Goal: Complete application form: Complete application form

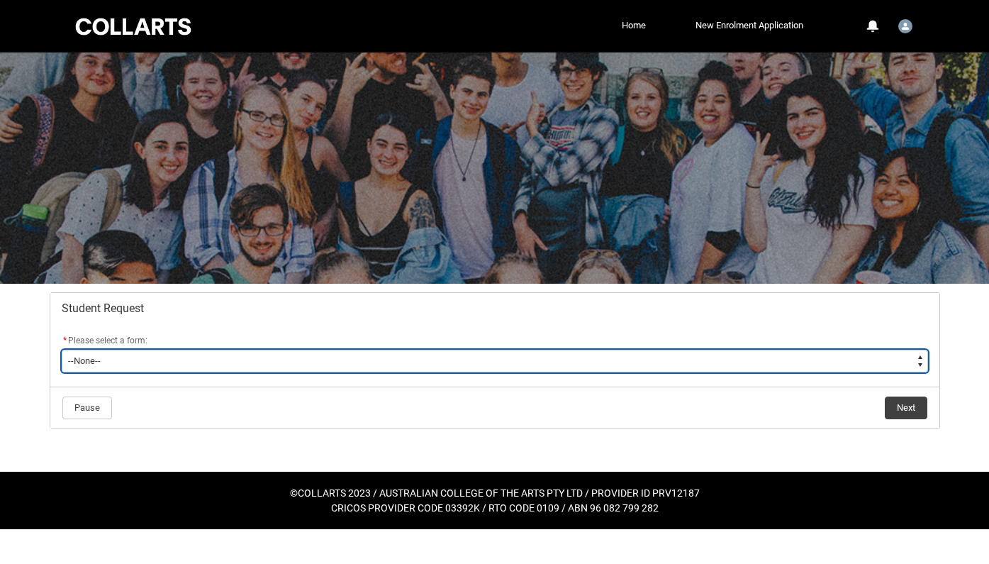
type lightning-select "Withdraw_Cancel_Enrolment_Choice"
select select "Withdraw_Cancel_Enrolment_Choice"
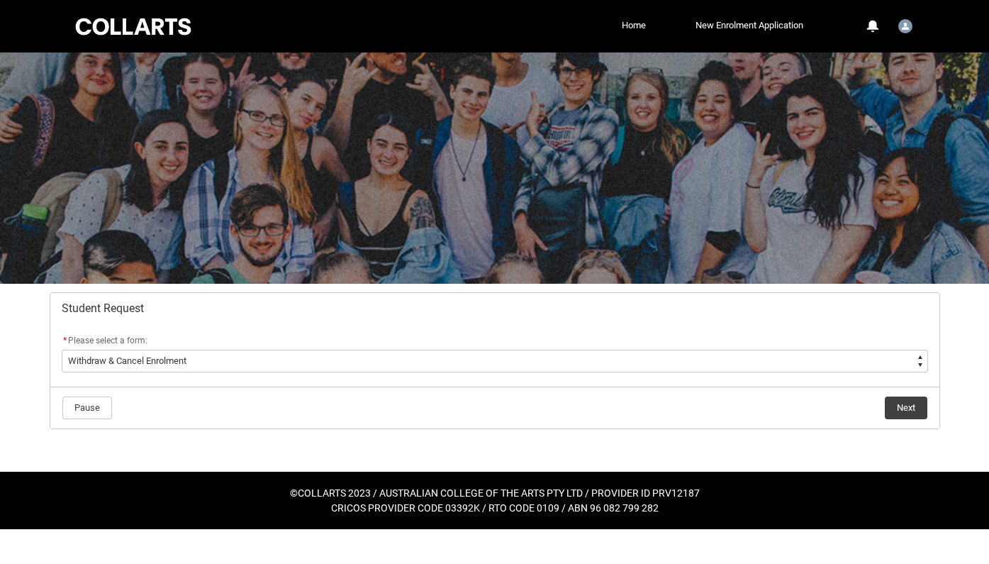
click at [908, 412] on button "Next" at bounding box center [906, 407] width 43 height 23
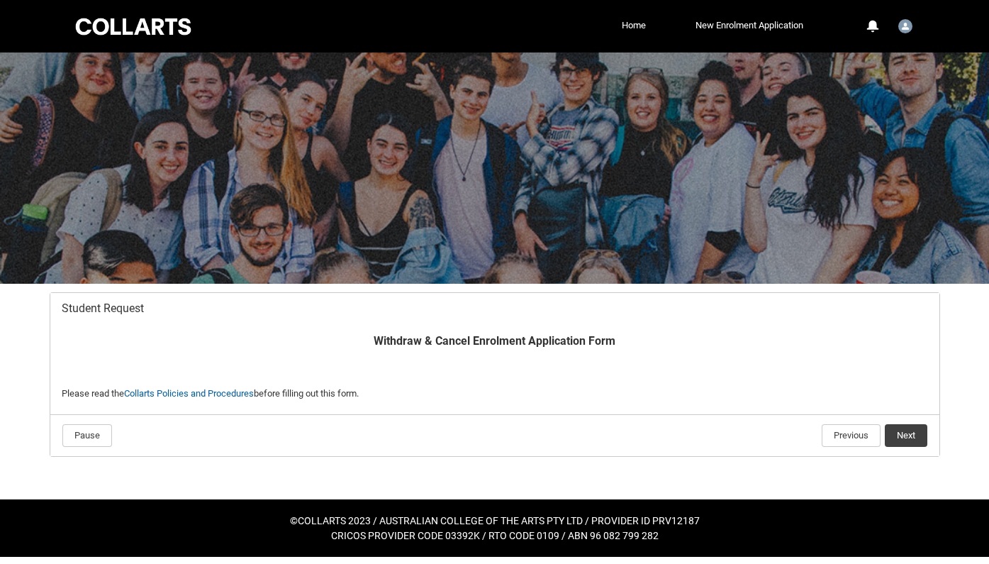
click at [919, 433] on button "Next" at bounding box center [906, 435] width 43 height 23
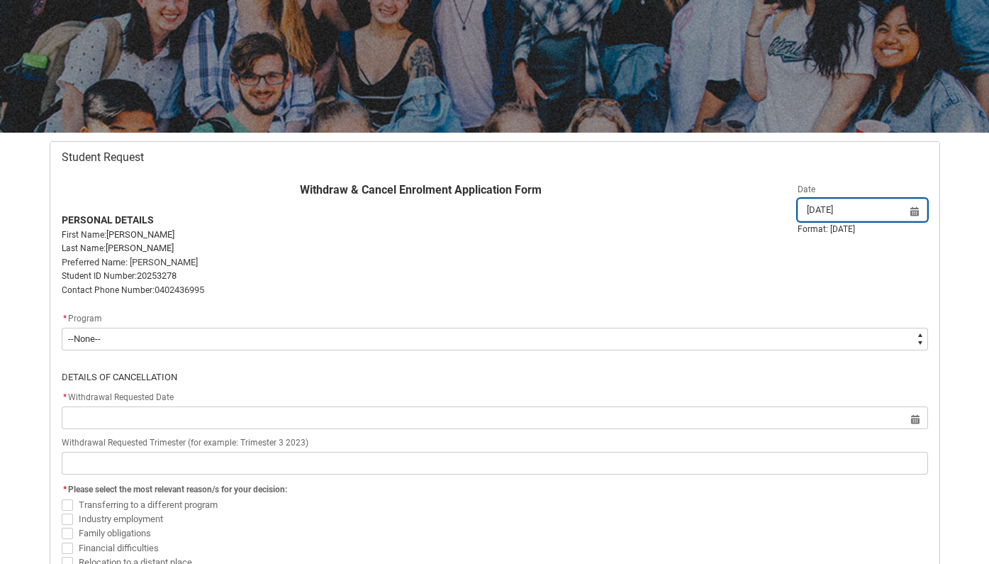
scroll to position [203, 0]
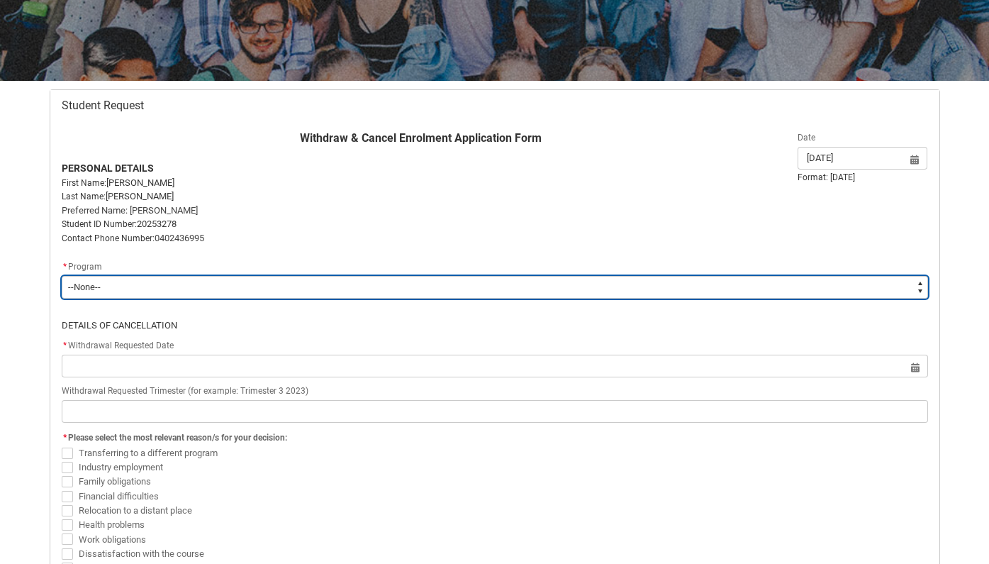
type lightning-select "recordPicklist_ProgramEnrollment.a0jOZ000005sAkHYAU"
select select "recordPicklist_ProgramEnrollment.a0jOZ000005sAkHYAU"
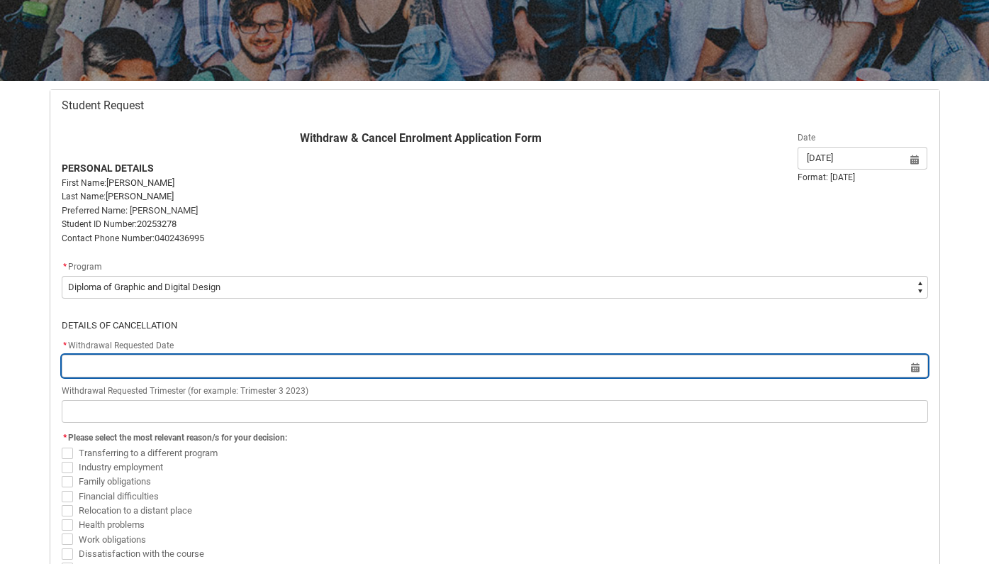
click at [439, 359] on input "Redu_Student_Request flow" at bounding box center [495, 366] width 867 height 23
select select "2025"
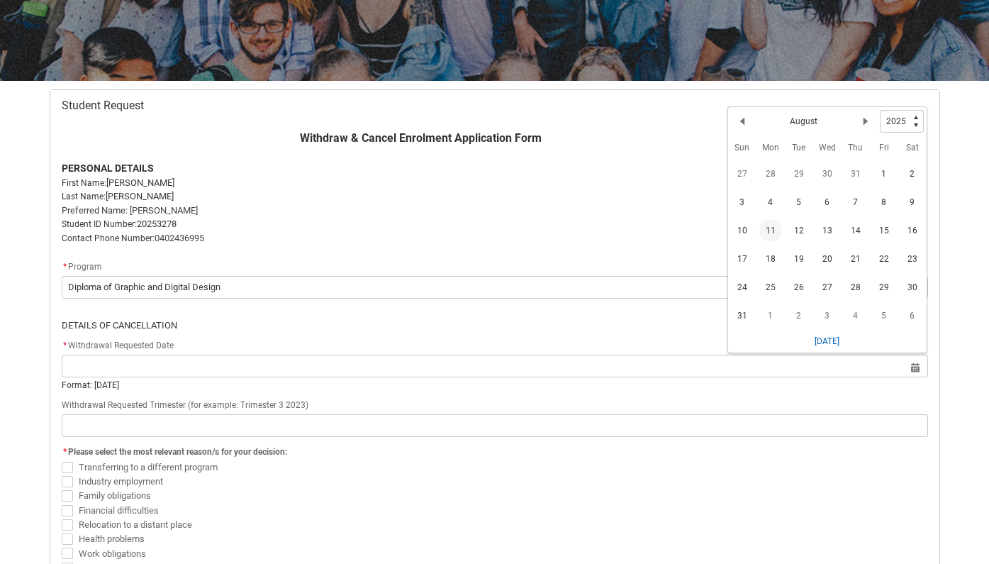
click at [769, 232] on span "11" at bounding box center [770, 230] width 23 height 23
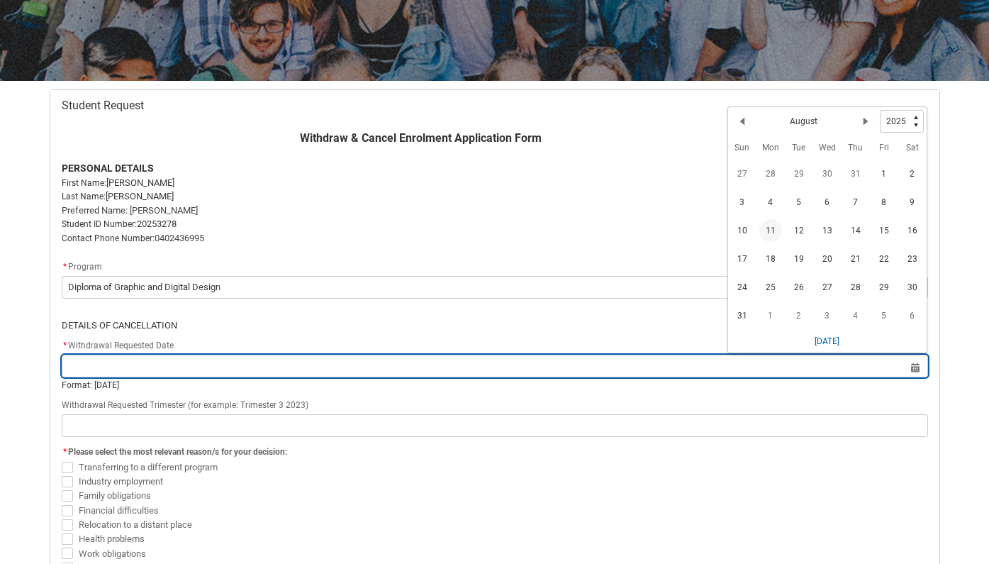
type lightning-datepicker "[DATE]"
type lightning-input "[DATE]"
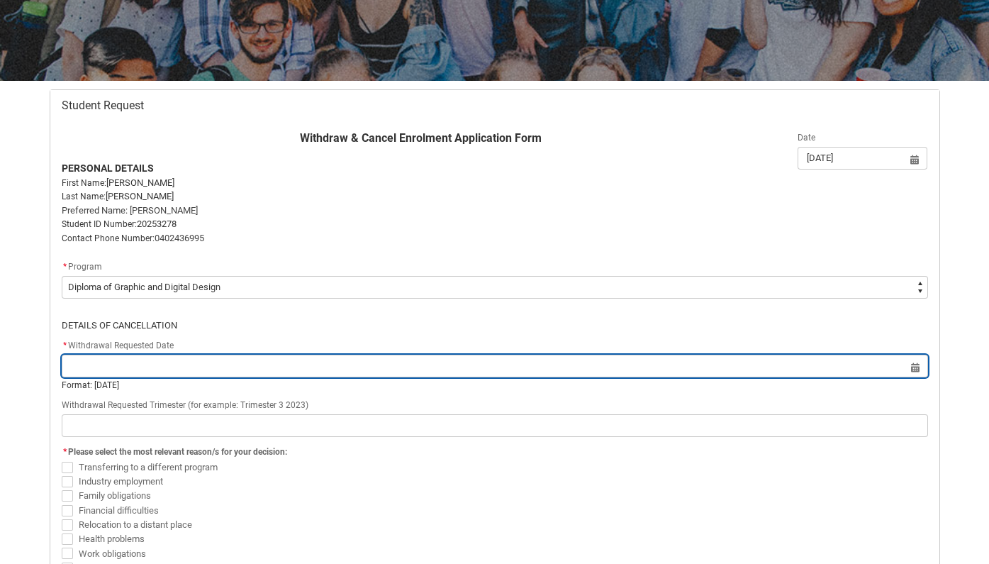
type input "[DATE]"
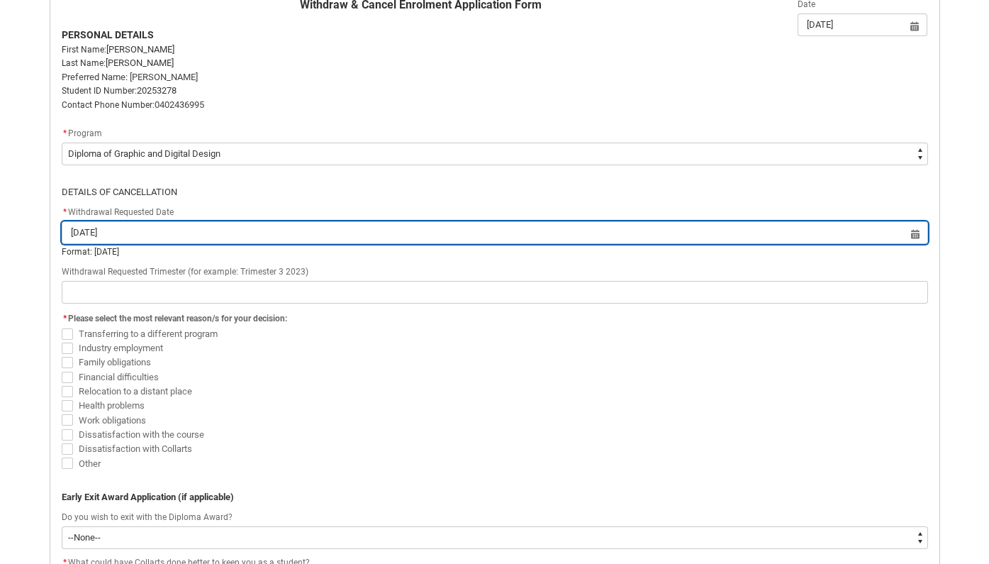
scroll to position [337, 0]
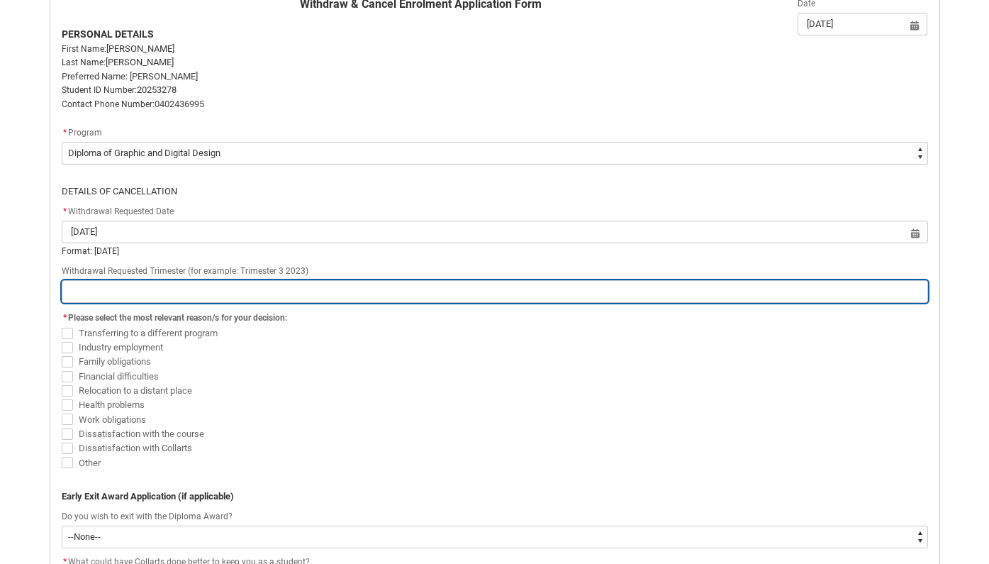
click at [498, 286] on input "Redu_Student_Request flow" at bounding box center [495, 291] width 867 height 23
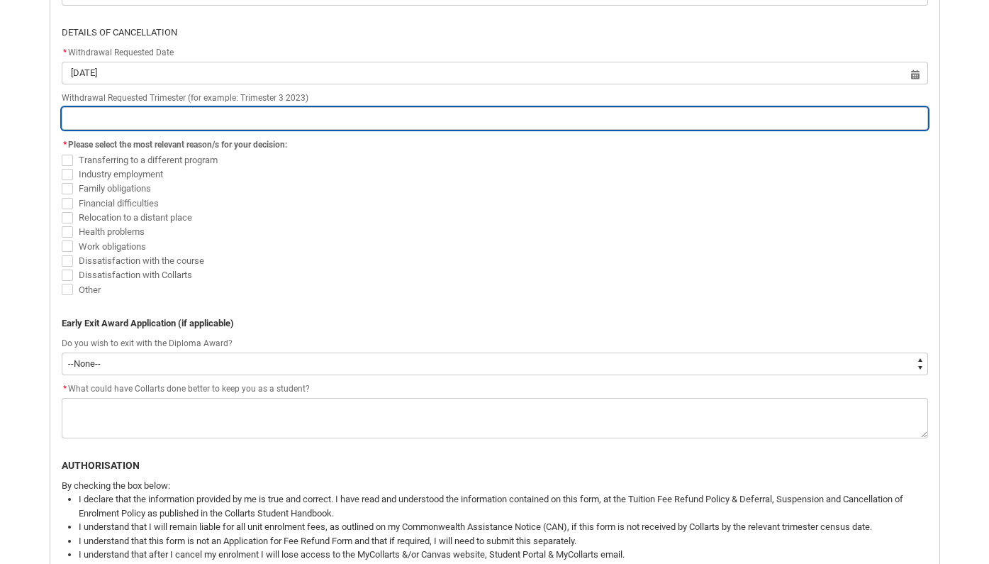
scroll to position [483, 0]
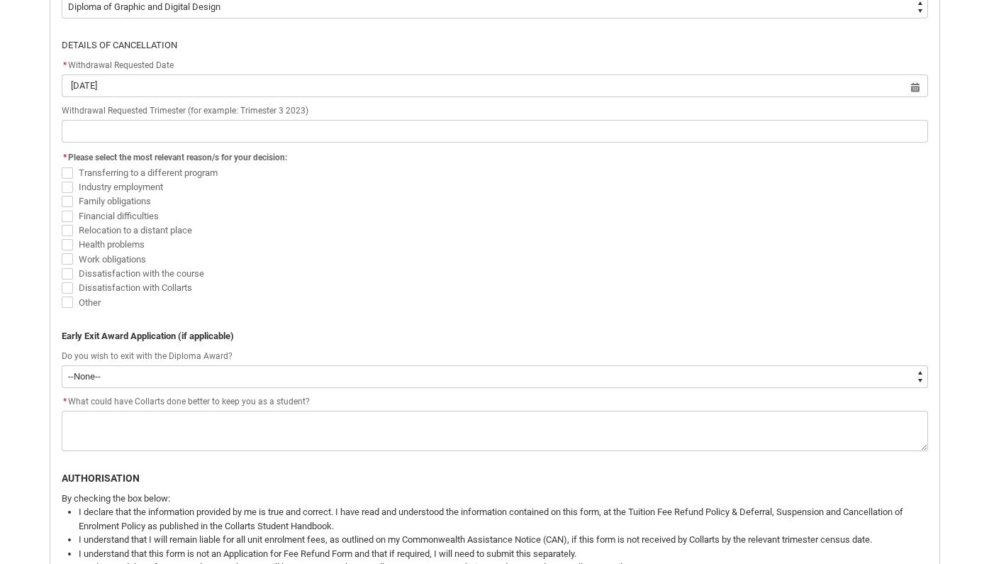
click at [70, 169] on span "Redu_Student_Request flow" at bounding box center [67, 172] width 11 height 11
click at [62, 165] on input "Transferring to a different program" at bounding box center [61, 165] width 1 height 1
checkbox input "true"
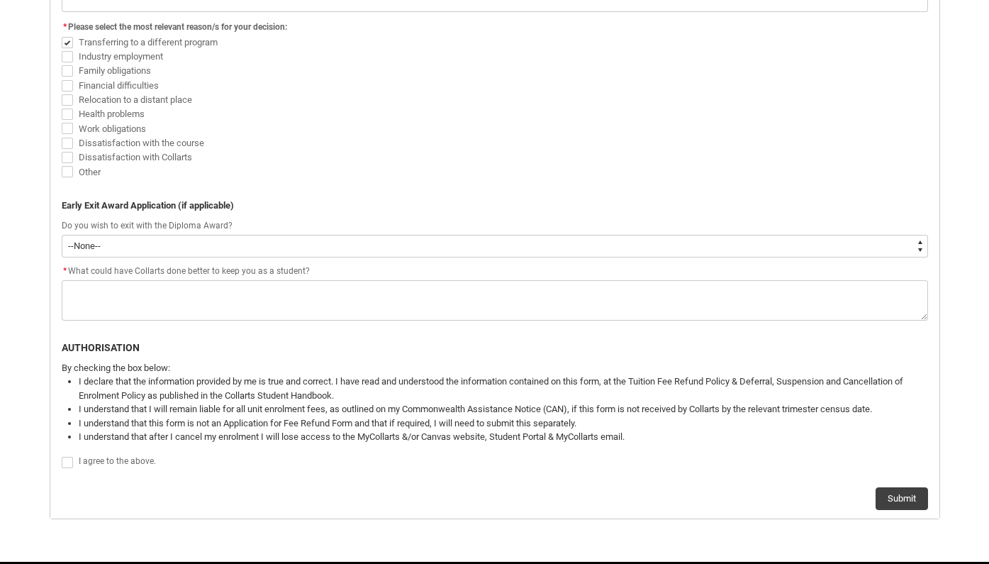
scroll to position [636, 0]
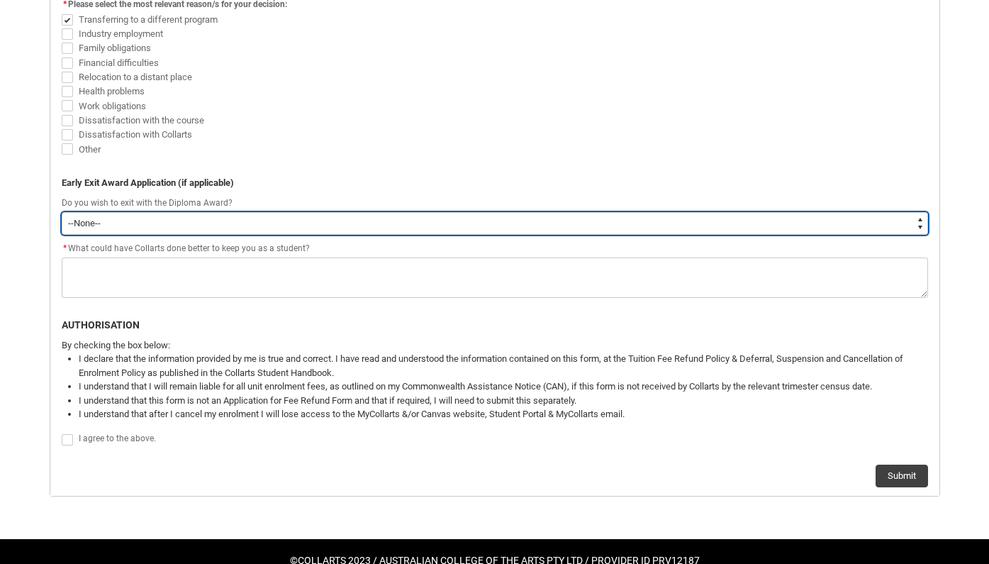
type lightning-select "No"
select select "No"
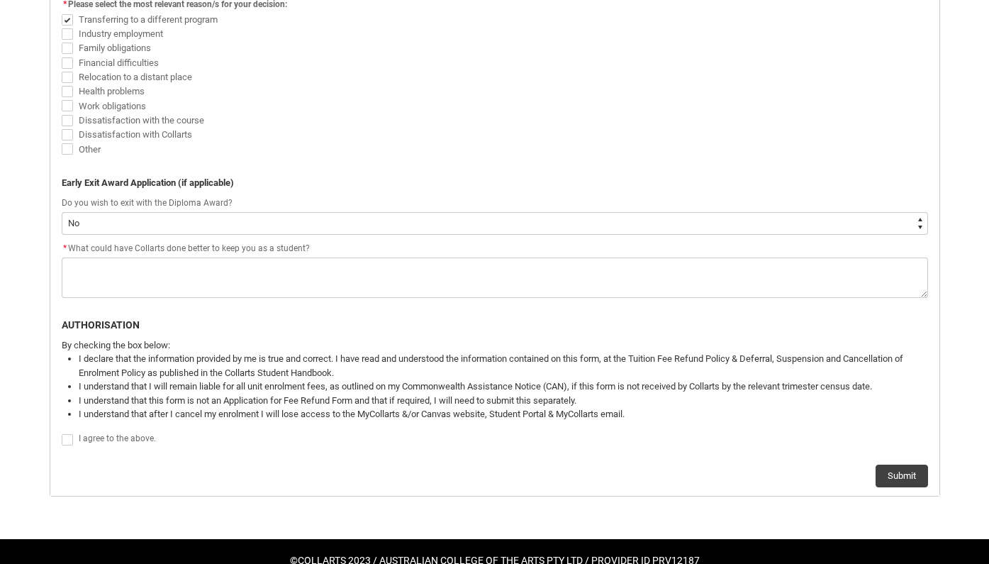
click at [68, 434] on span "Redu_Student_Request flow" at bounding box center [67, 439] width 11 height 11
click at [62, 432] on input "Redu_Student_Request flow" at bounding box center [61, 432] width 1 height 1
type lightning-input "true"
checkbox input "true"
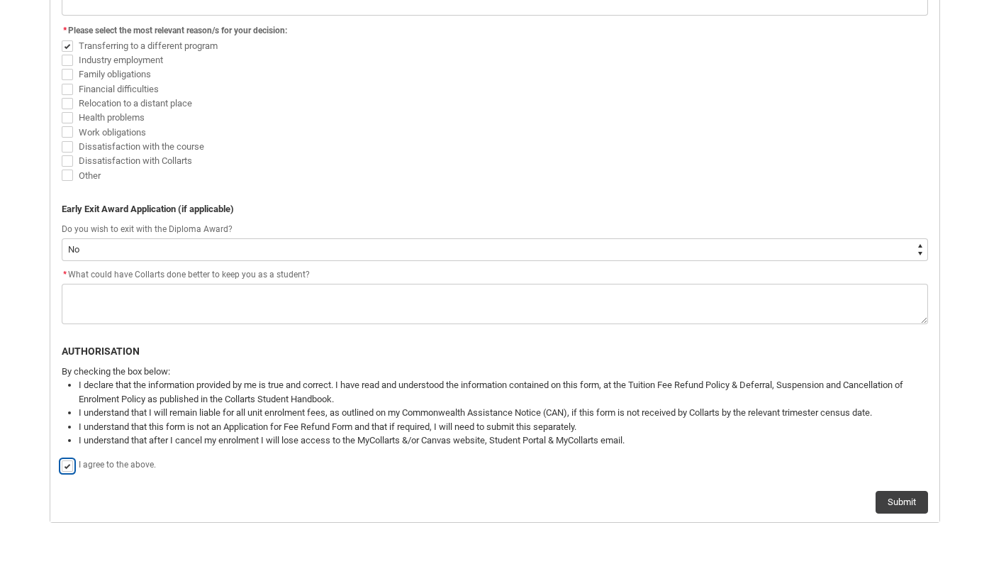
scroll to position [598, 0]
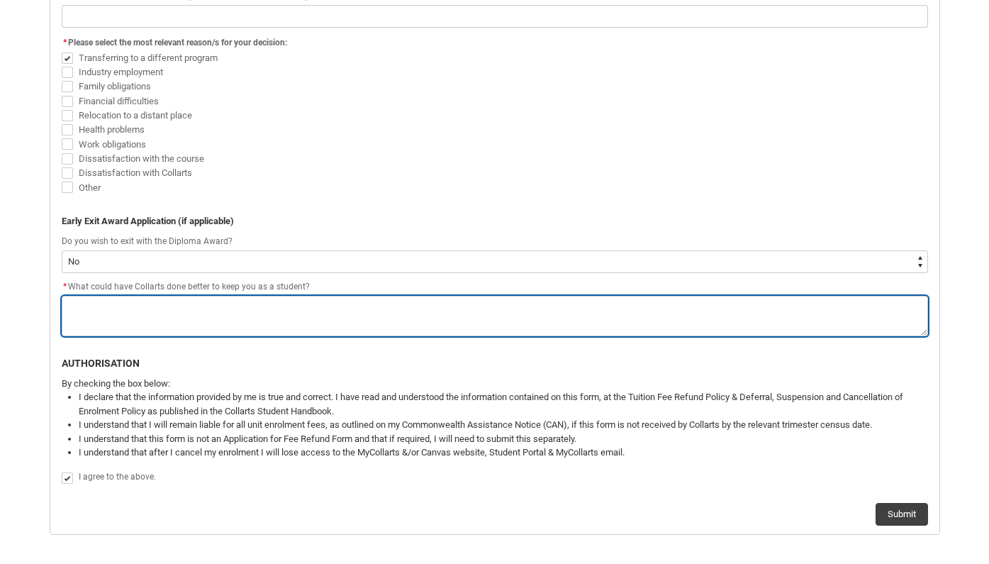
click at [188, 308] on textarea "*" at bounding box center [495, 316] width 867 height 40
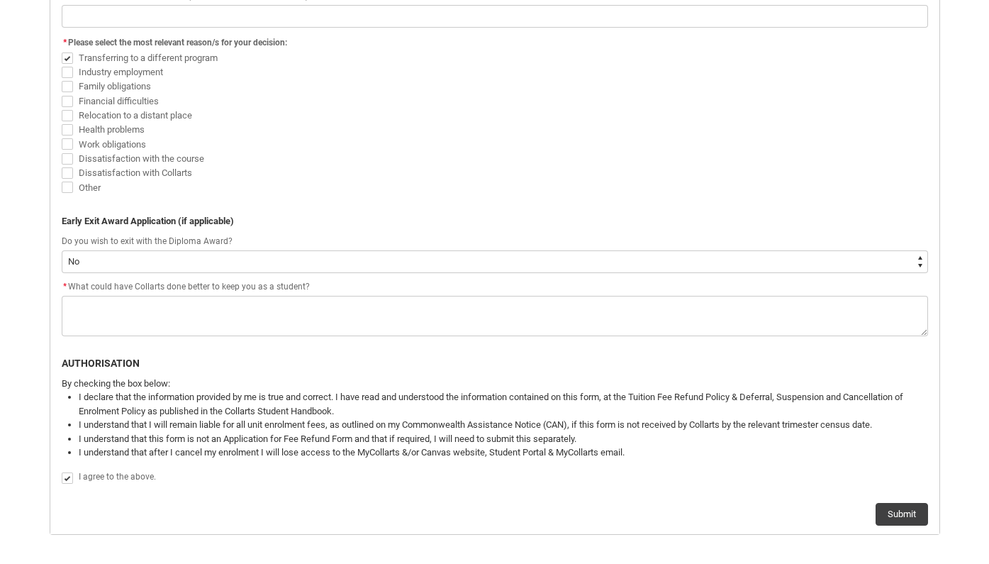
click at [271, 187] on span "Other" at bounding box center [495, 187] width 867 height 14
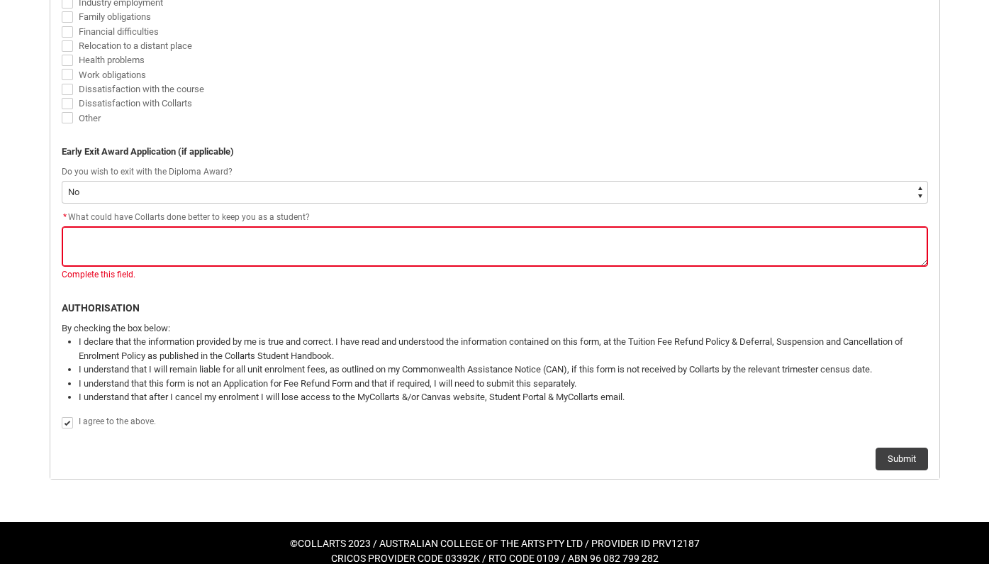
scroll to position [673, 0]
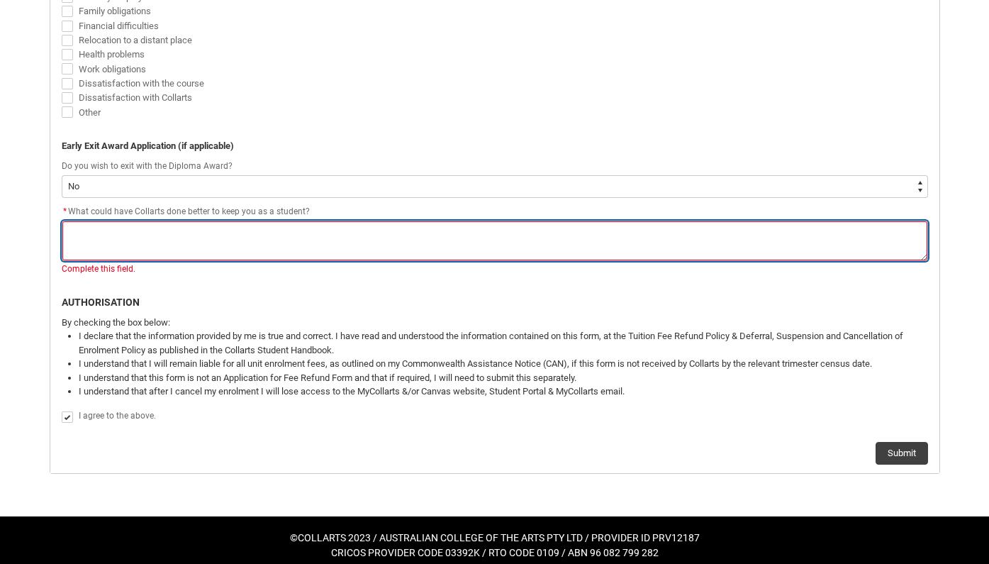
click at [199, 238] on textarea "*" at bounding box center [495, 241] width 867 height 40
type lightning-textarea "N"
type textarea "N"
type lightning-textarea "NA"
type textarea "NA"
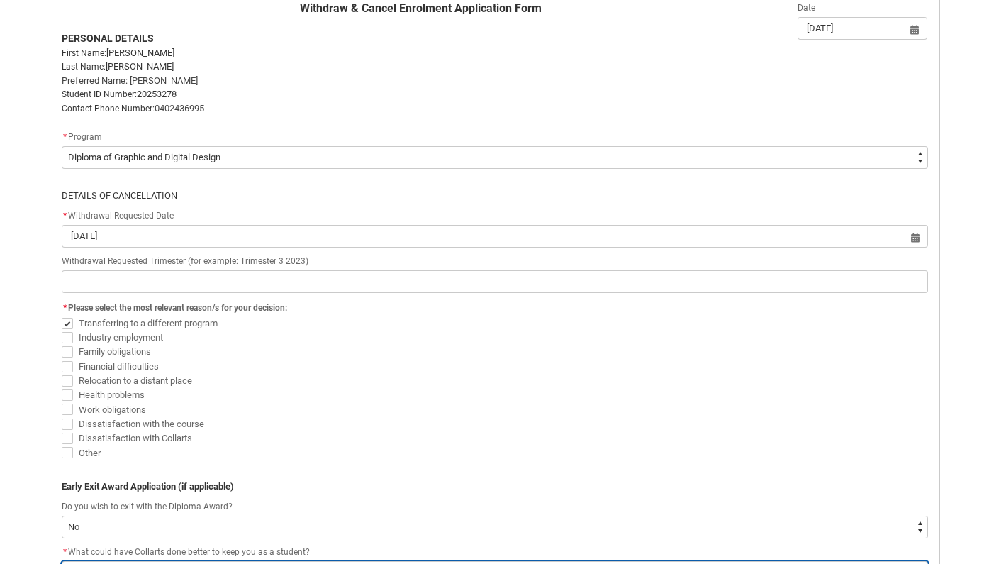
scroll to position [323, 0]
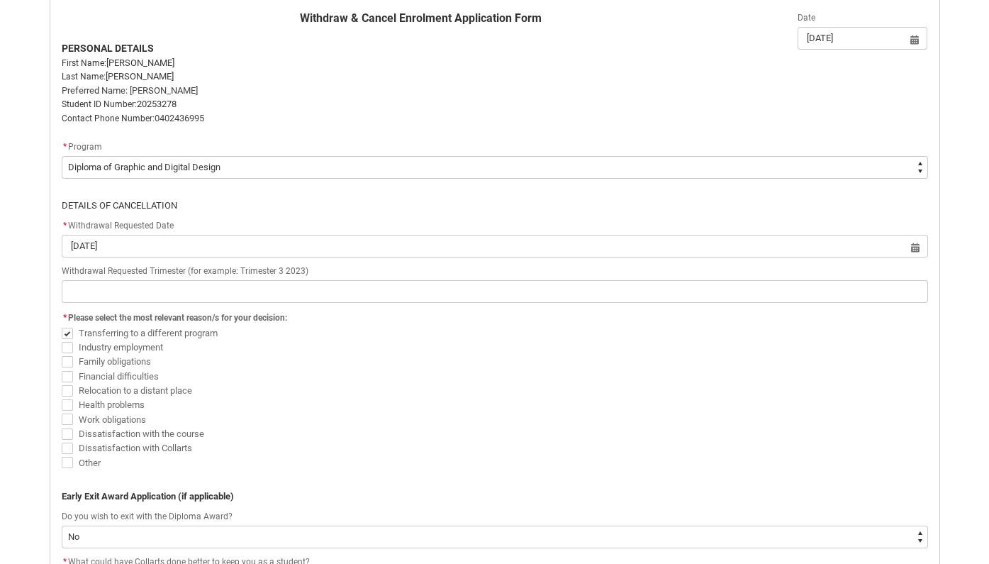
click at [726, 398] on span "Health problems" at bounding box center [495, 405] width 867 height 14
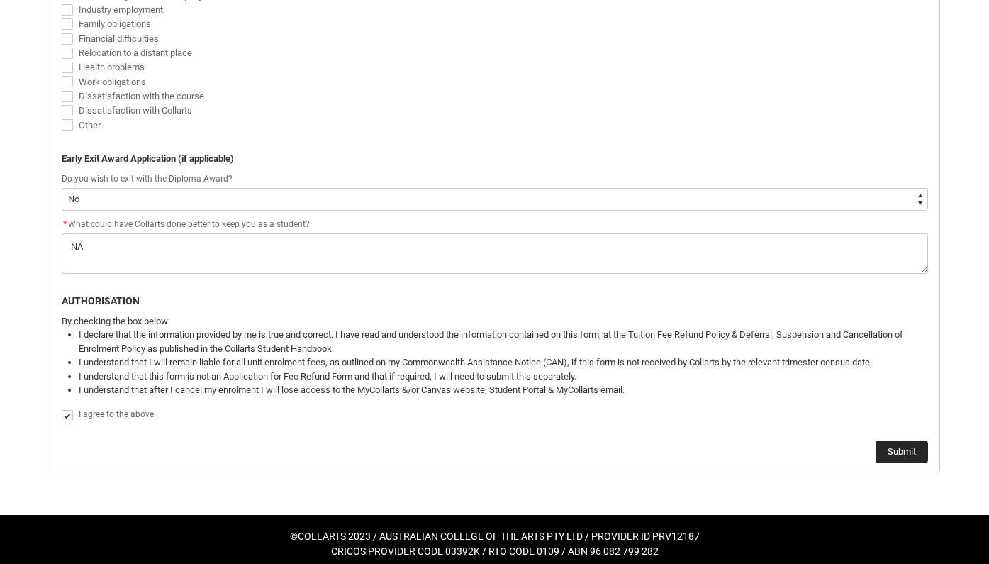
scroll to position [659, 0]
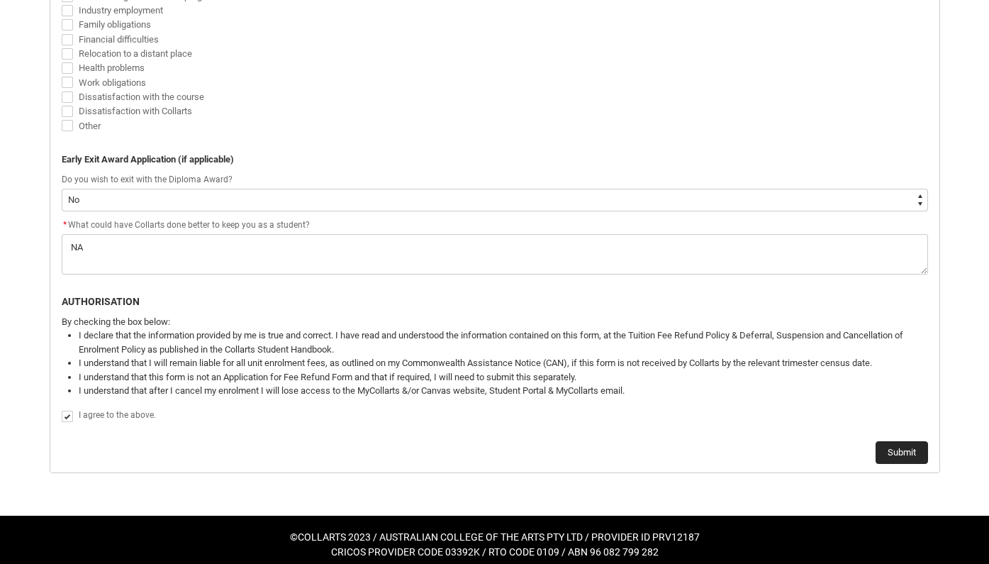
click at [901, 444] on button "Submit" at bounding box center [902, 452] width 52 height 23
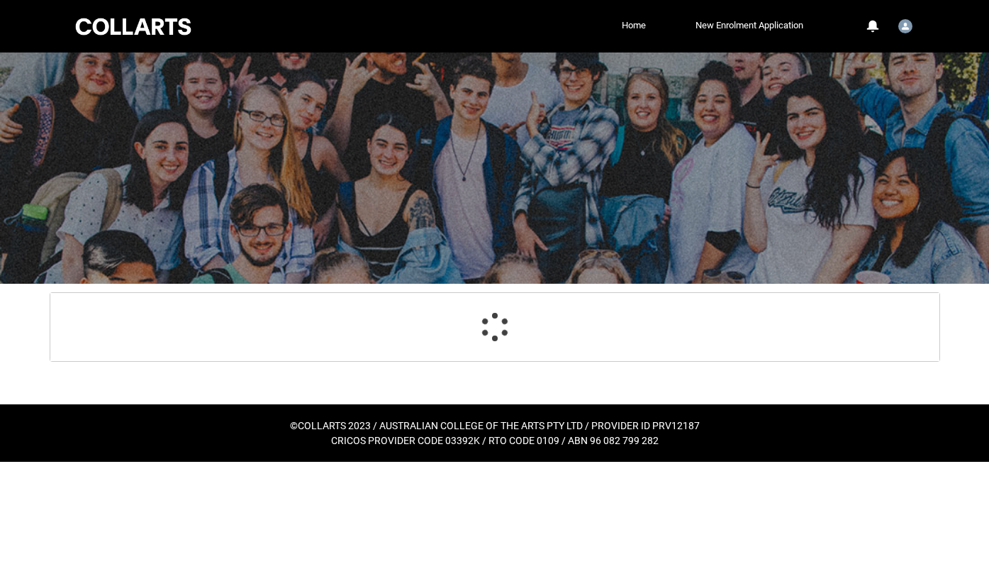
scroll to position [0, 0]
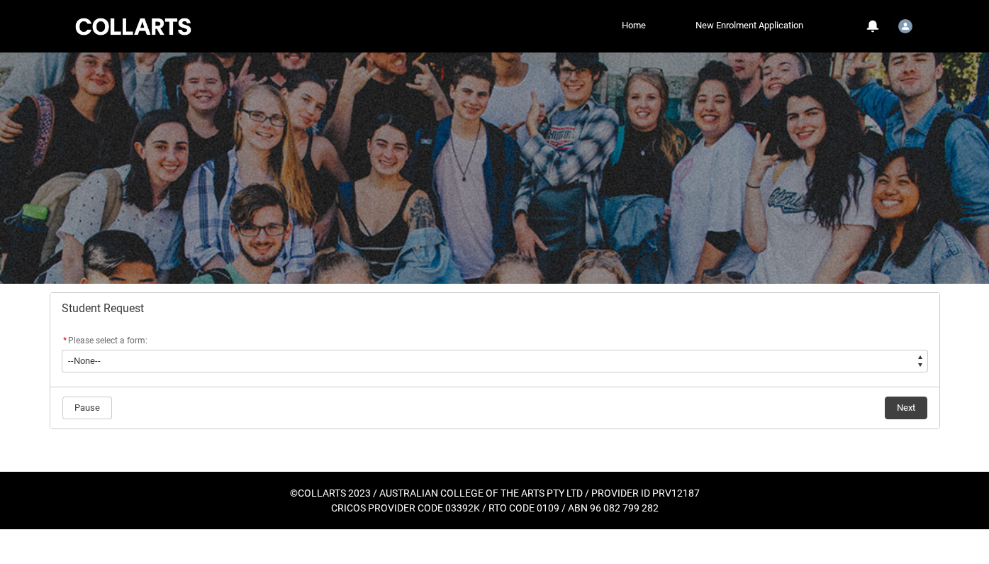
click at [906, 24] on img "User Profile Student.hhuynh.20253278" at bounding box center [905, 26] width 14 height 14
click at [890, 52] on link "Profile" at bounding box center [882, 60] width 67 height 24
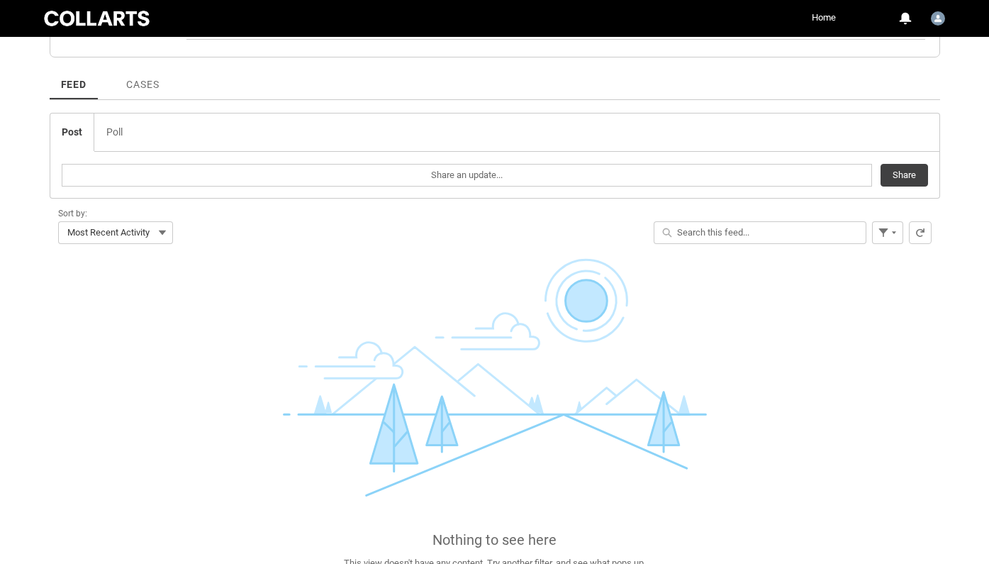
scroll to position [257, 0]
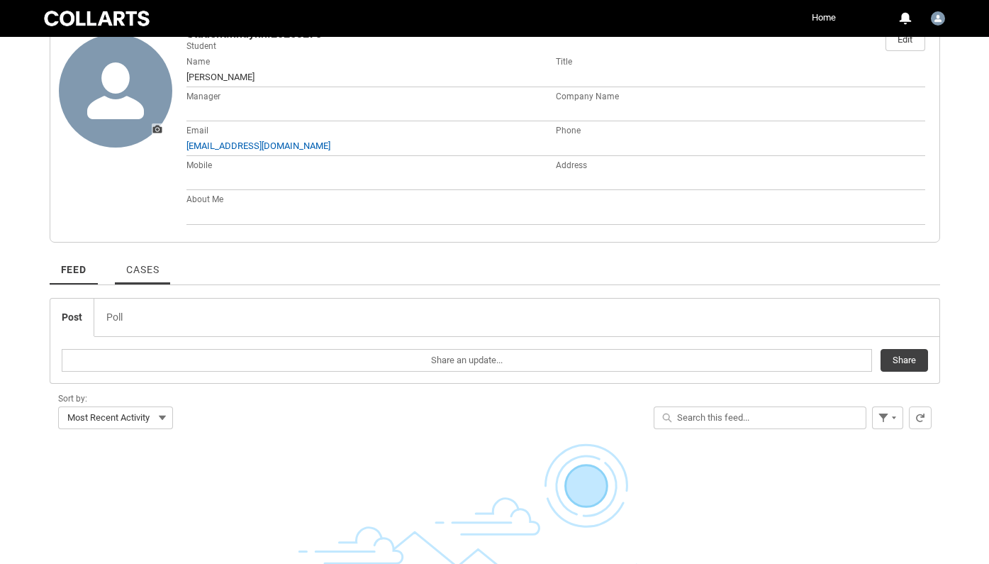
click at [152, 265] on span "Cases" at bounding box center [142, 269] width 33 height 11
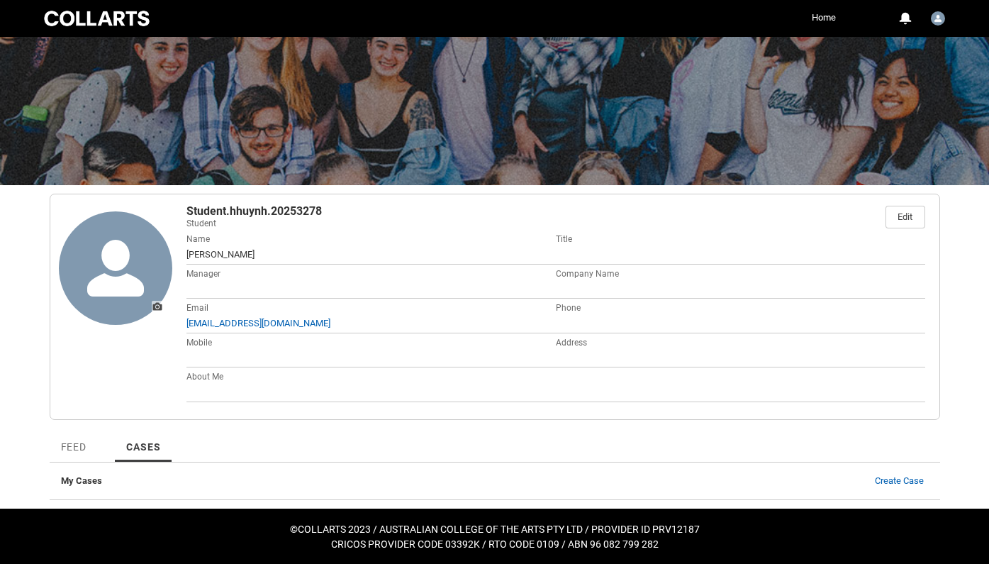
scroll to position [79, 0]
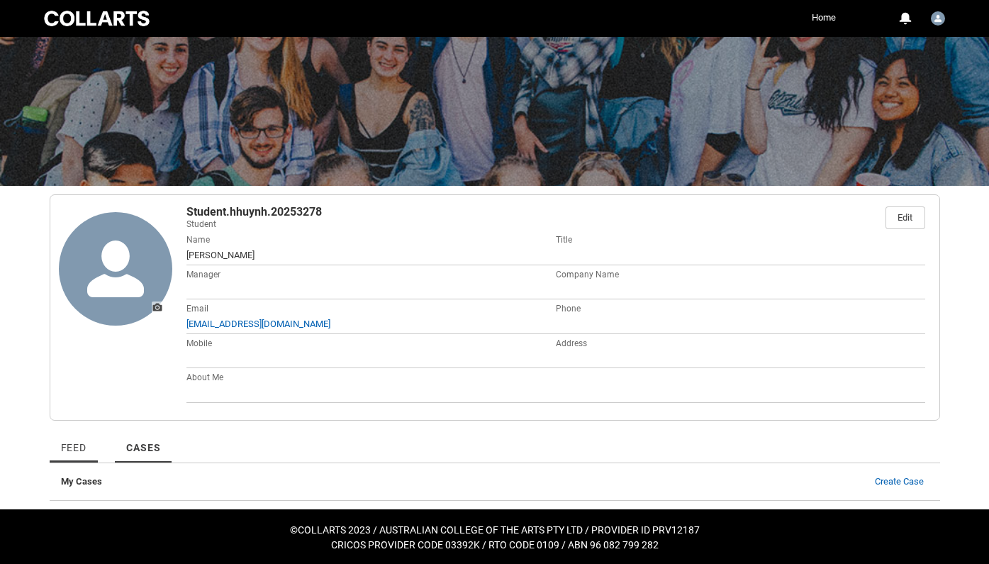
click at [81, 442] on span "Feed" at bounding box center [74, 447] width 26 height 11
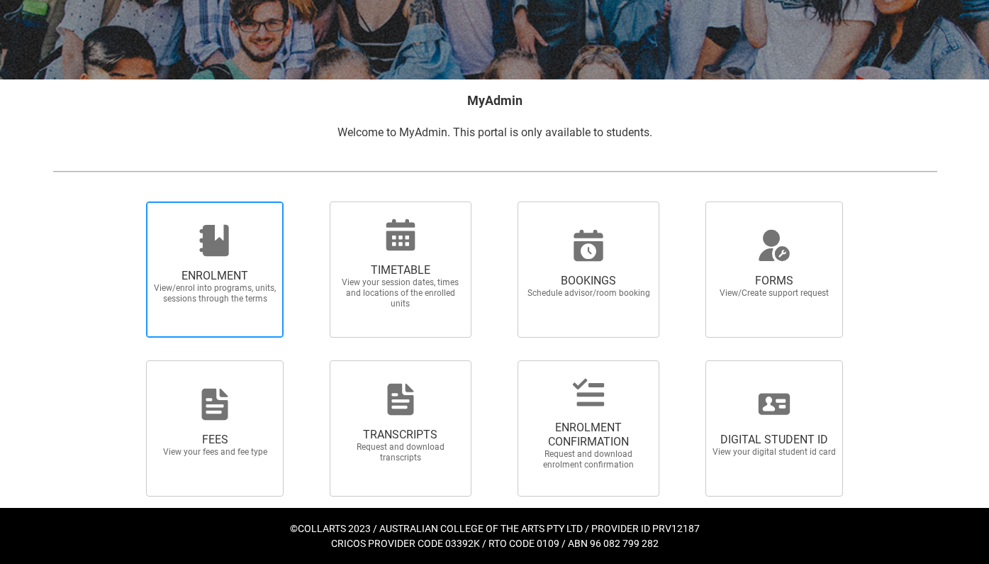
scroll to position [203, 0]
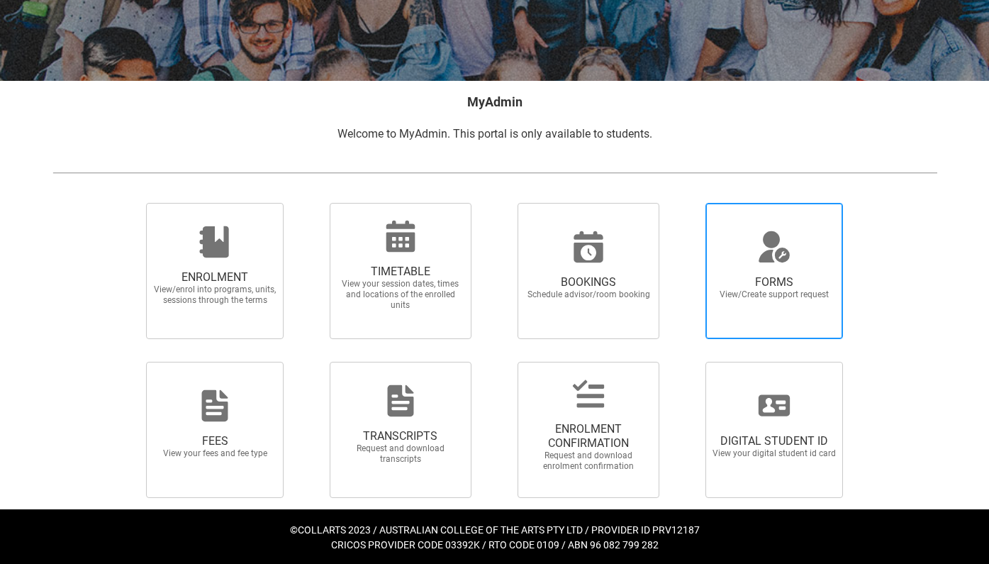
click at [806, 265] on span "FORMS View/Create support request" at bounding box center [774, 288] width 136 height 48
click at [689, 203] on input "FORMS View/Create support request" at bounding box center [688, 202] width 1 height 1
radio input "true"
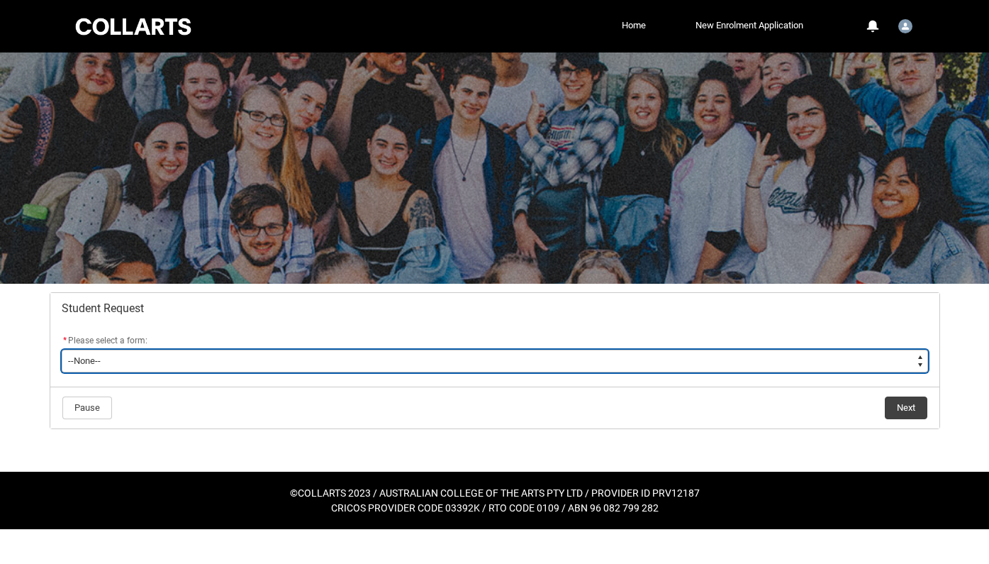
type lightning-select "Enrolment_Variation_Choice"
select select "Enrolment_Variation_Choice"
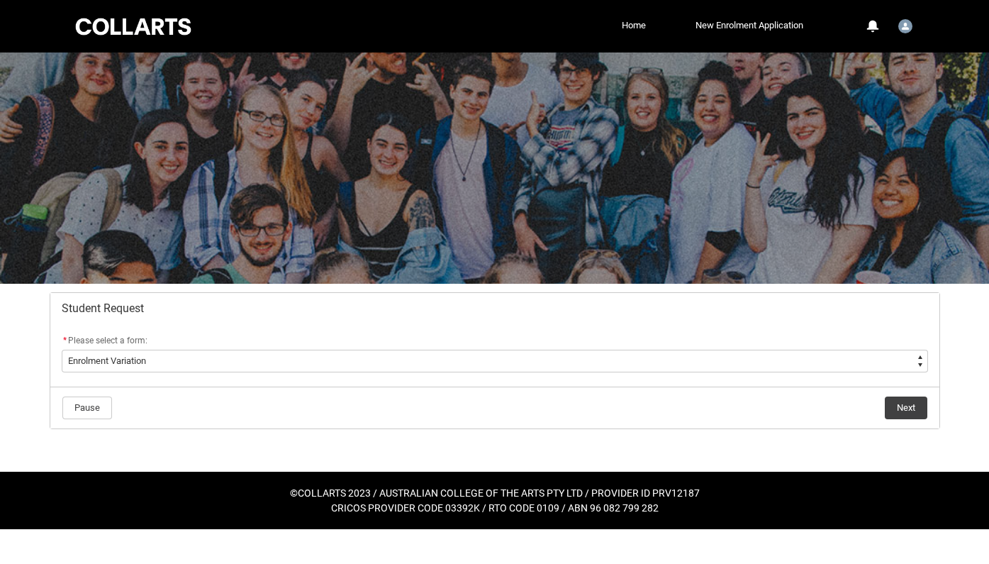
click at [914, 413] on button "Next" at bounding box center [906, 407] width 43 height 23
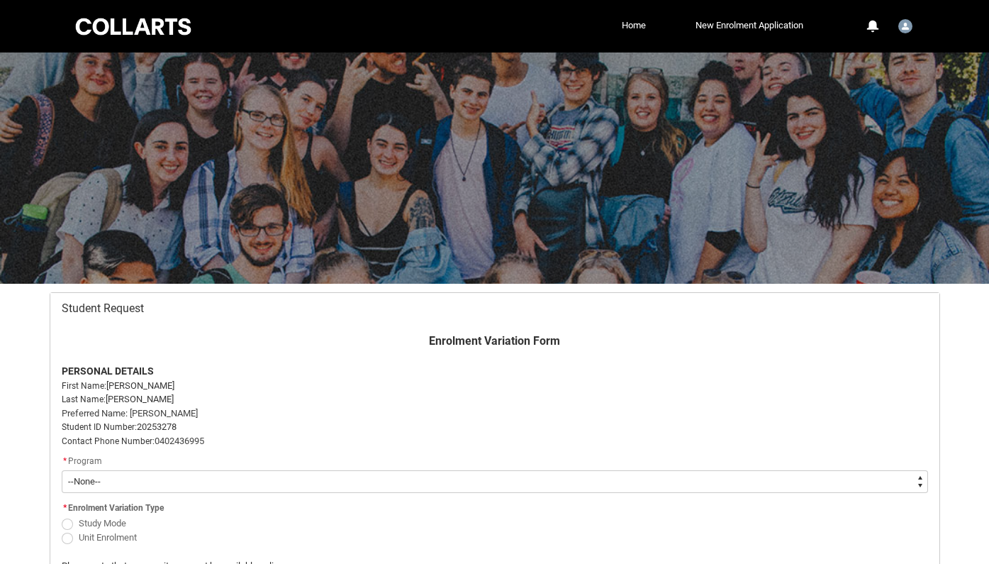
scroll to position [151, 0]
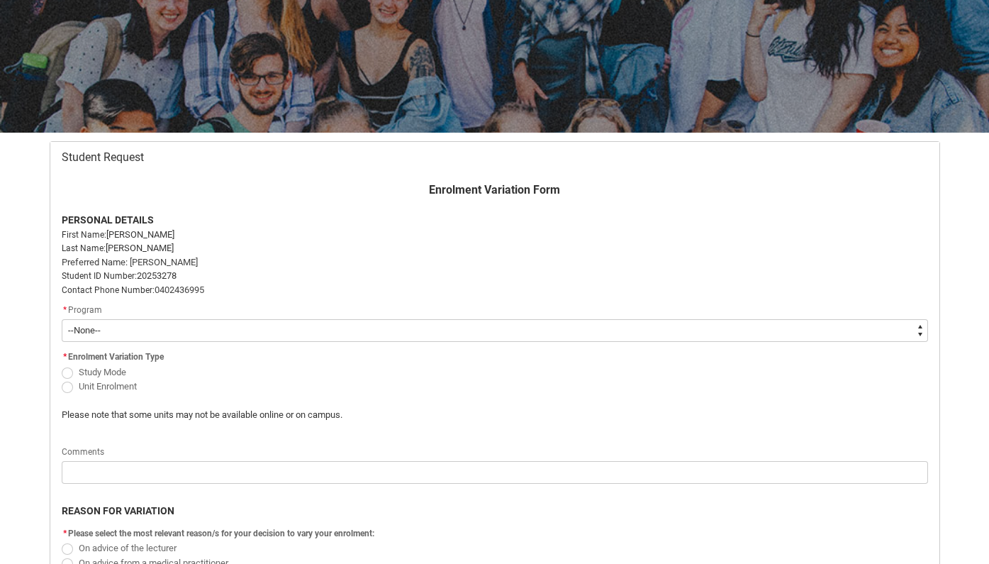
type lightning-select "recordPicklist_ProgramEnrollment.a0jOZ000005sAkHYAU"
select select "recordPicklist_ProgramEnrollment.a0jOZ000005sAkHYAU"
click at [120, 384] on span "Unit Enrolment" at bounding box center [108, 386] width 58 height 11
click at [62, 379] on input "Unit Enrolment" at bounding box center [61, 378] width 1 height 1
radio input "true"
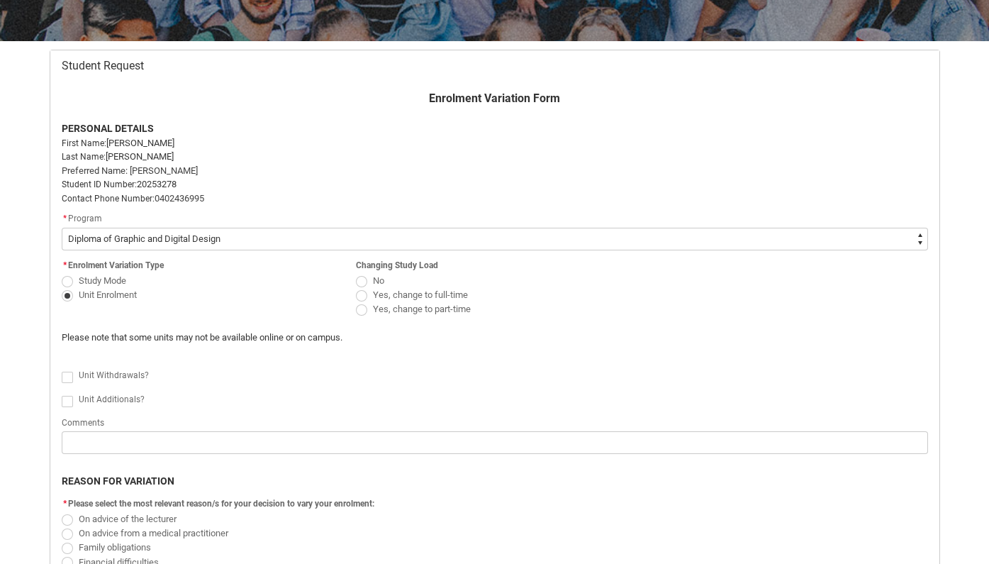
scroll to position [247, 0]
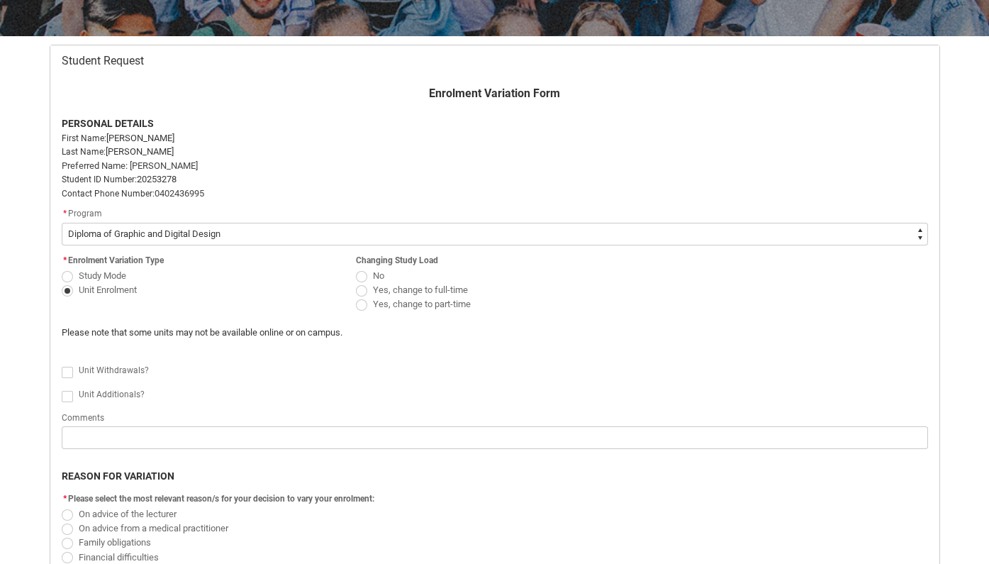
click at [69, 369] on span "Redu_Student_Request flow" at bounding box center [67, 372] width 11 height 11
click at [62, 364] on input "Redu_Student_Request flow" at bounding box center [61, 364] width 1 height 1
type lightning-input "true"
checkbox input "true"
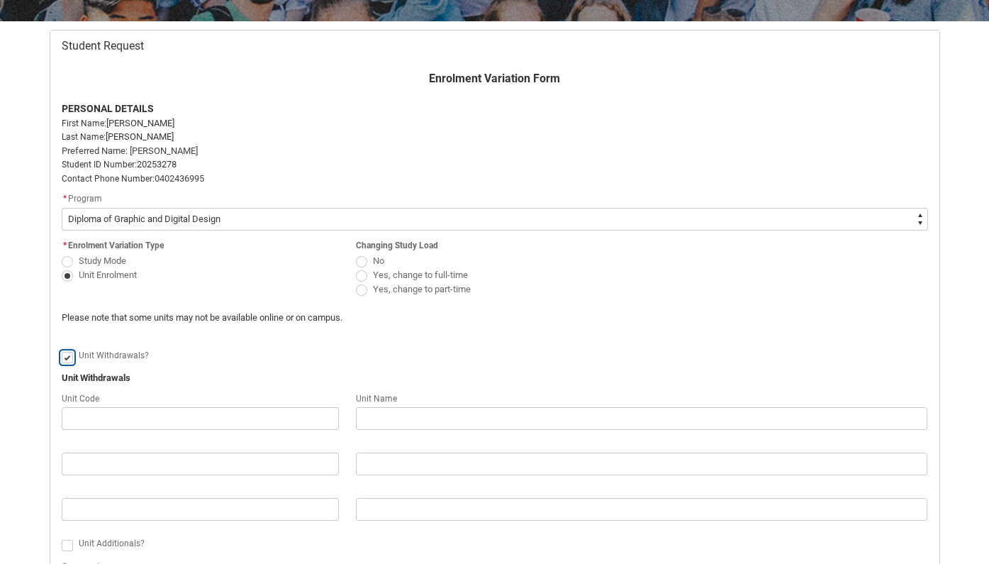
scroll to position [262, 0]
click at [358, 258] on span "Redu_Student_Request flow" at bounding box center [361, 261] width 11 height 11
click at [356, 253] on input "No" at bounding box center [355, 252] width 1 height 1
radio input "true"
click at [363, 262] on span "Redu_Student_Request flow" at bounding box center [361, 261] width 11 height 11
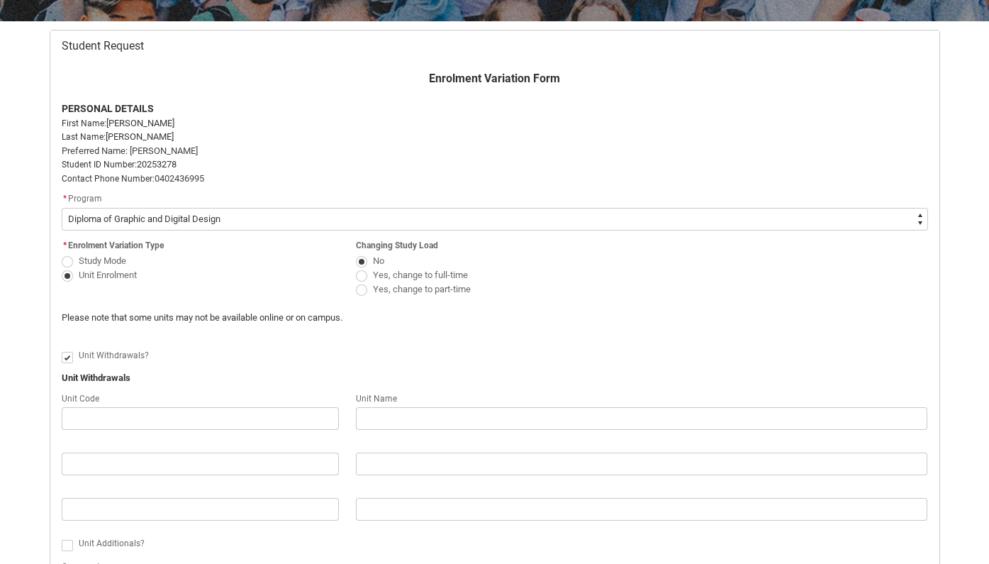
click at [356, 253] on input "No" at bounding box center [355, 252] width 1 height 1
click at [362, 291] on span "Redu_Student_Request flow" at bounding box center [361, 289] width 11 height 11
click at [356, 282] on input "Yes, change to part-time" at bounding box center [355, 282] width 1 height 1
radio input "true"
click at [360, 256] on span "Redu_Student_Request flow" at bounding box center [361, 261] width 11 height 11
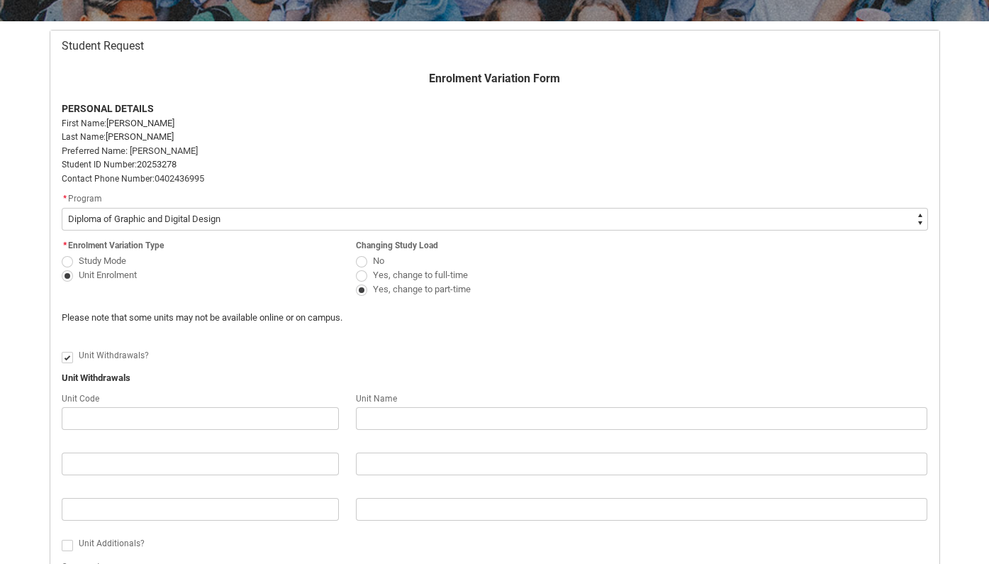
click at [356, 253] on input "No" at bounding box center [355, 252] width 1 height 1
radio input "true"
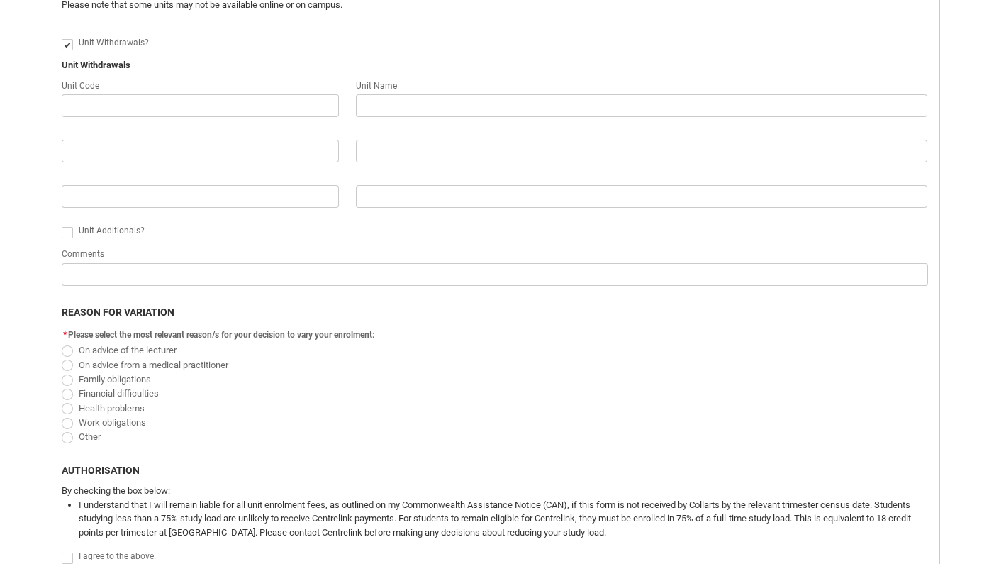
scroll to position [547, 0]
